Goal: Navigation & Orientation: Find specific page/section

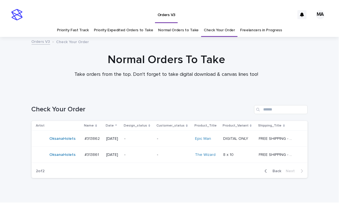
scroll to position [24, 0]
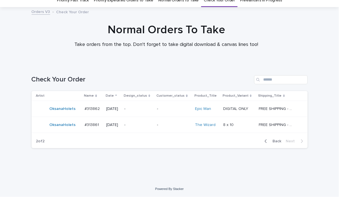
click at [161, 74] on div "Check Your Order" at bounding box center [170, 77] width 277 height 27
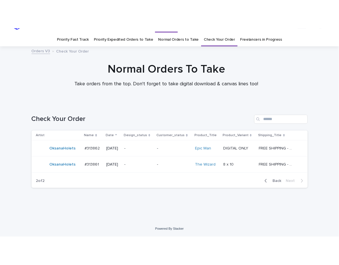
scroll to position [0, 0]
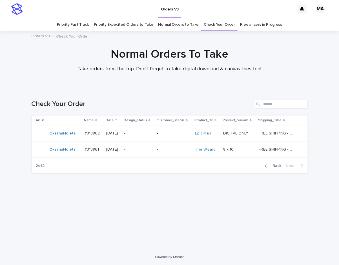
click at [87, 42] on div at bounding box center [169, 60] width 339 height 56
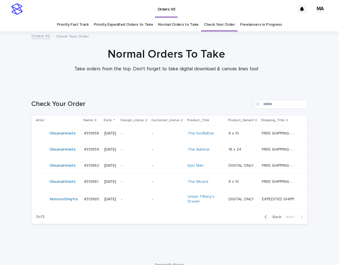
click at [104, 87] on div at bounding box center [166, 60] width 333 height 56
click at [21, 52] on div "Normal Orders To Take Take orders from the top. Don't forget to take digital do…" at bounding box center [166, 62] width 333 height 30
